Goal: Information Seeking & Learning: Learn about a topic

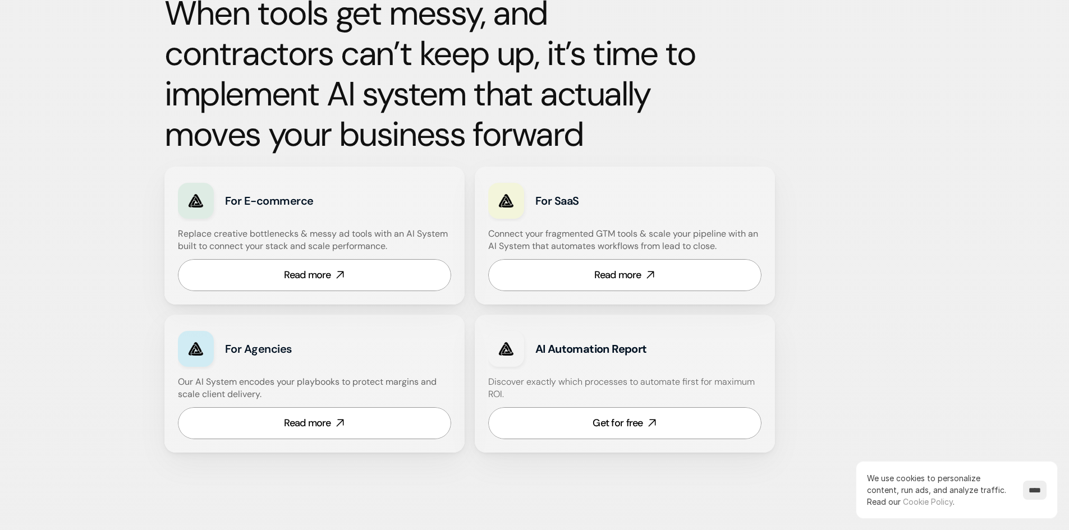
scroll to position [561, 0]
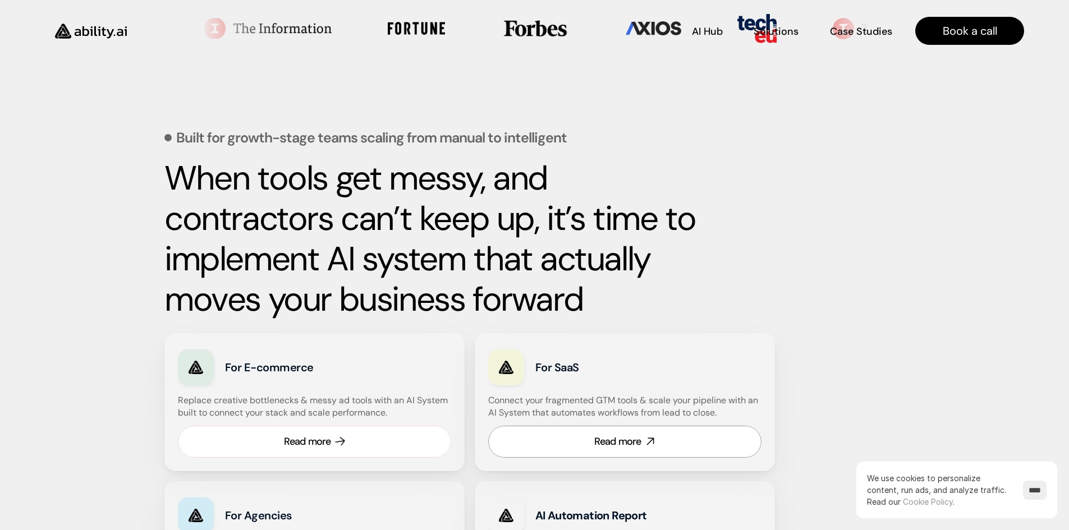
scroll to position [393, 0]
click at [322, 443] on div "Read more" at bounding box center [307, 442] width 47 height 14
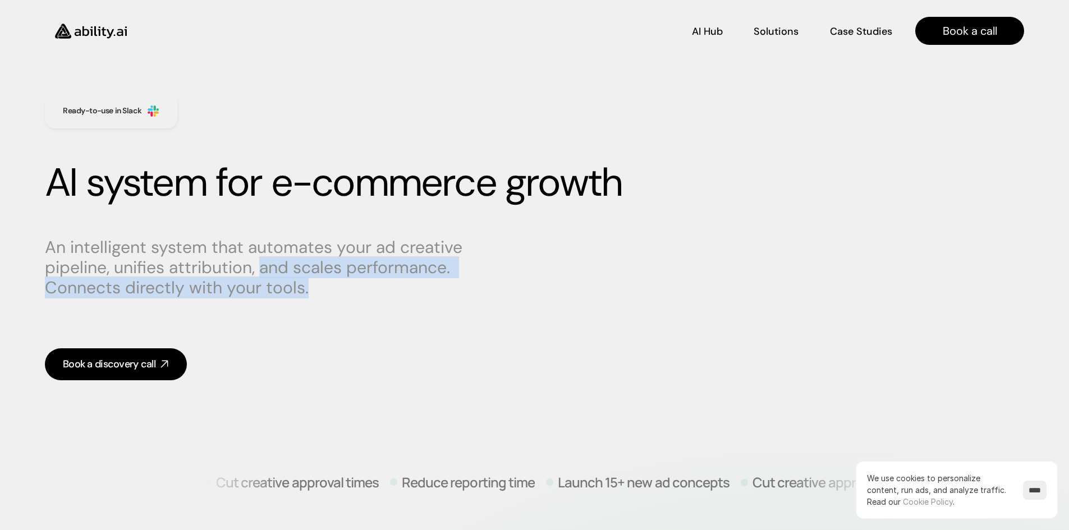
drag, startPoint x: 334, startPoint y: 292, endPoint x: 258, endPoint y: 260, distance: 82.0
click at [258, 260] on p "An intelligent system that automates your ad creative pipeline, unifies attribu…" at bounding box center [258, 267] width 426 height 61
